Goal: Find specific page/section: Find specific page/section

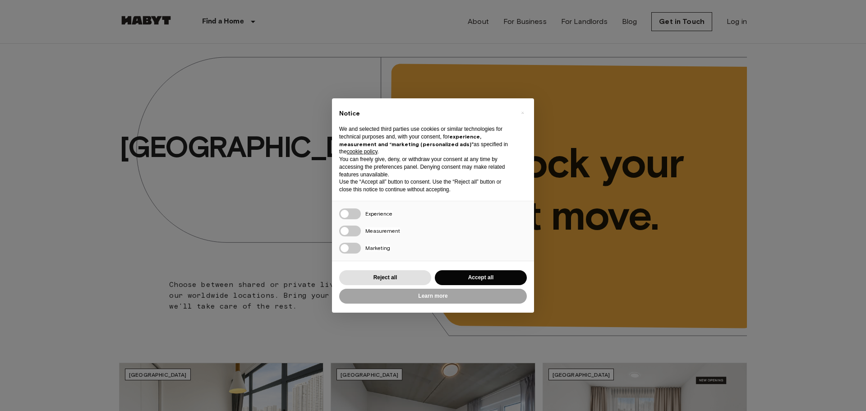
click at [308, 147] on div "× Notice We and selected third parties use cookies or similar technologies for …" at bounding box center [433, 205] width 866 height 411
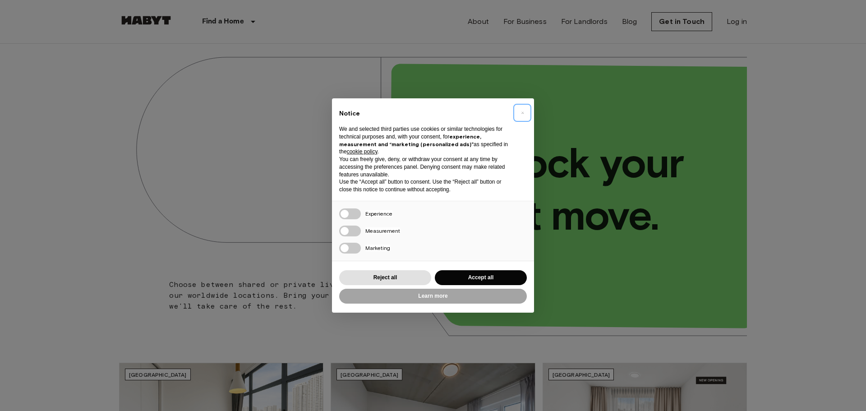
click at [523, 114] on span "×" at bounding box center [522, 112] width 3 height 11
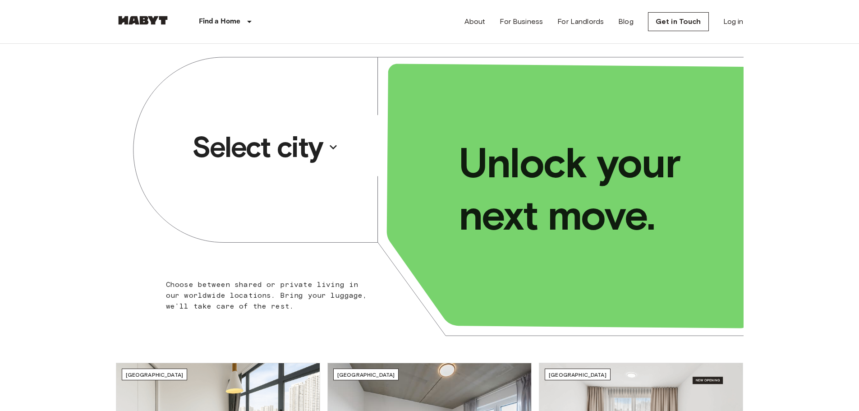
click at [312, 152] on p "Select city" at bounding box center [257, 147] width 131 height 36
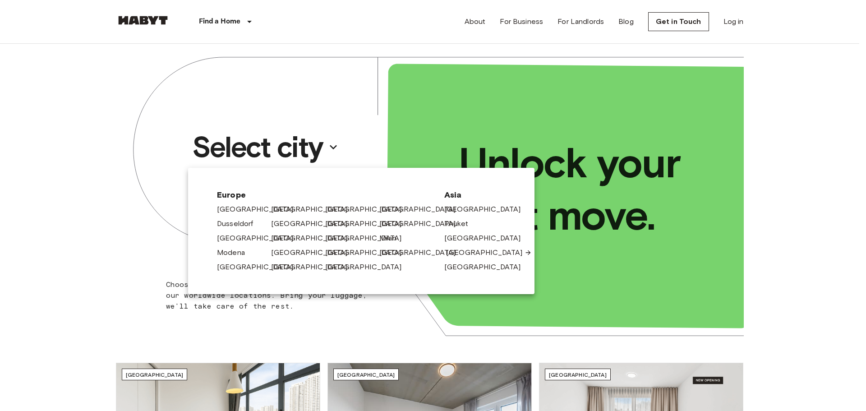
click at [468, 252] on link "[GEOGRAPHIC_DATA]" at bounding box center [489, 252] width 86 height 11
click at [468, 253] on link "[GEOGRAPHIC_DATA]" at bounding box center [489, 252] width 86 height 11
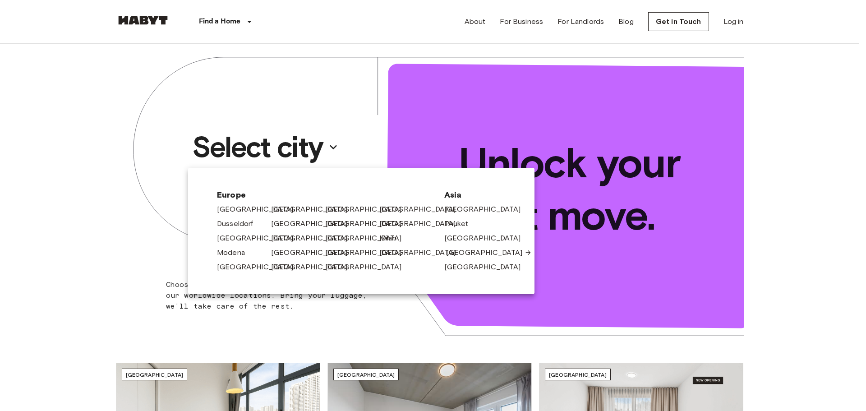
click at [524, 253] on icon at bounding box center [527, 252] width 7 height 7
click at [460, 252] on link "[GEOGRAPHIC_DATA]" at bounding box center [489, 252] width 86 height 11
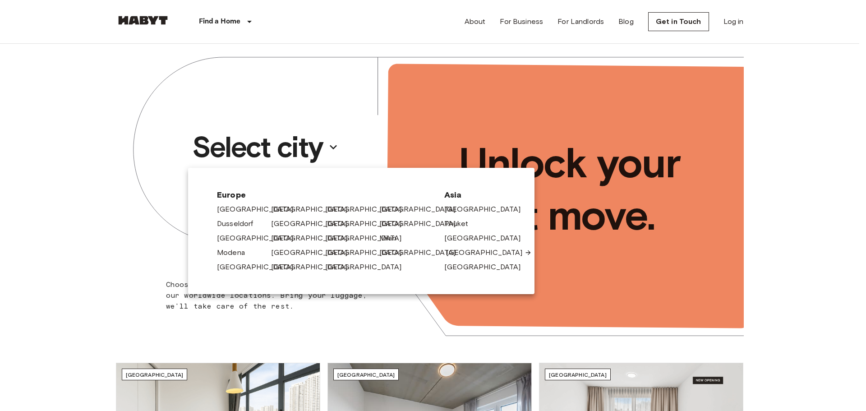
click at [524, 252] on icon at bounding box center [527, 252] width 7 height 7
